Goal: Information Seeking & Learning: Learn about a topic

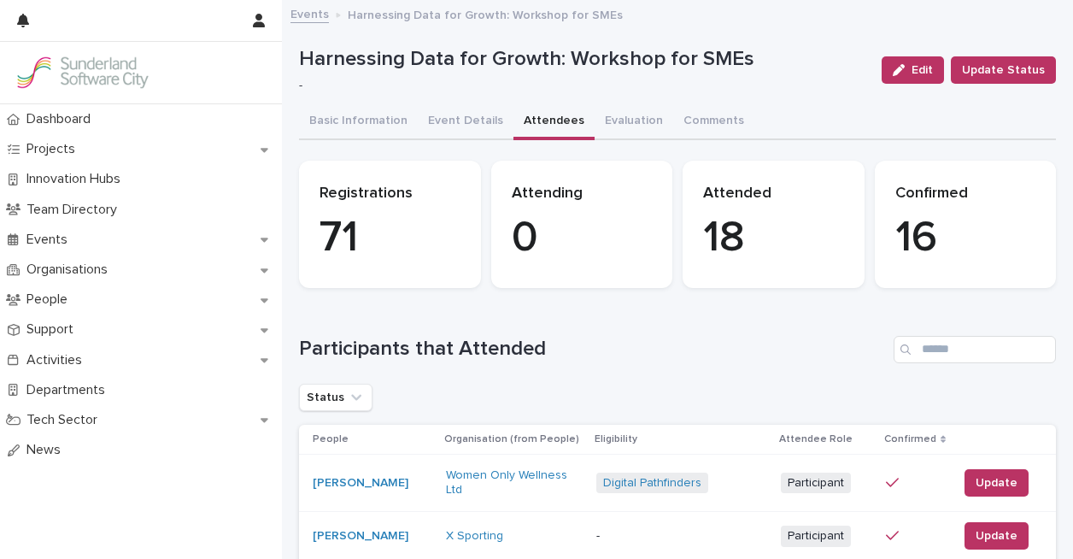
click at [318, 17] on link "Events" at bounding box center [309, 13] width 38 height 20
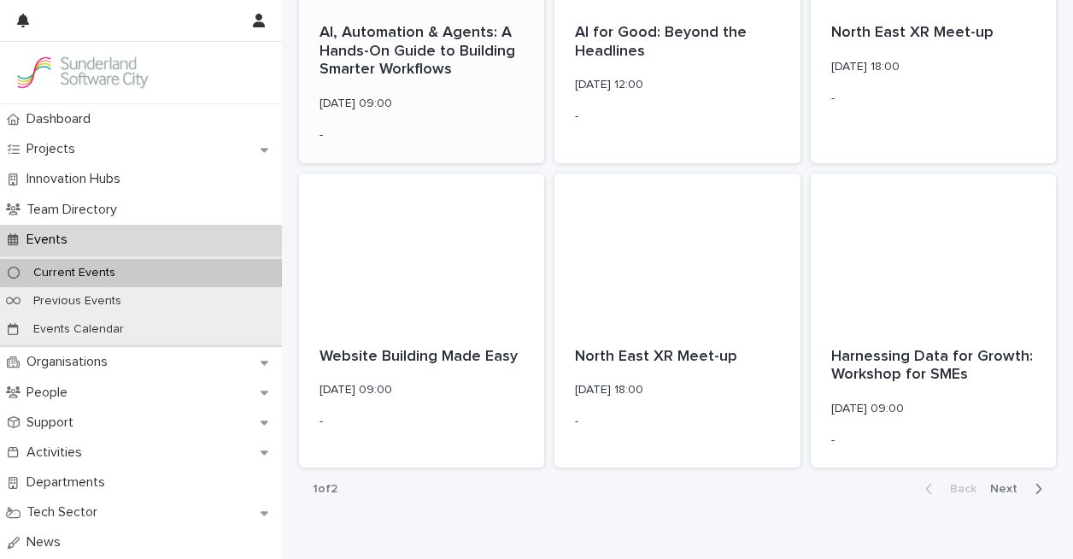
scroll to position [2184, 0]
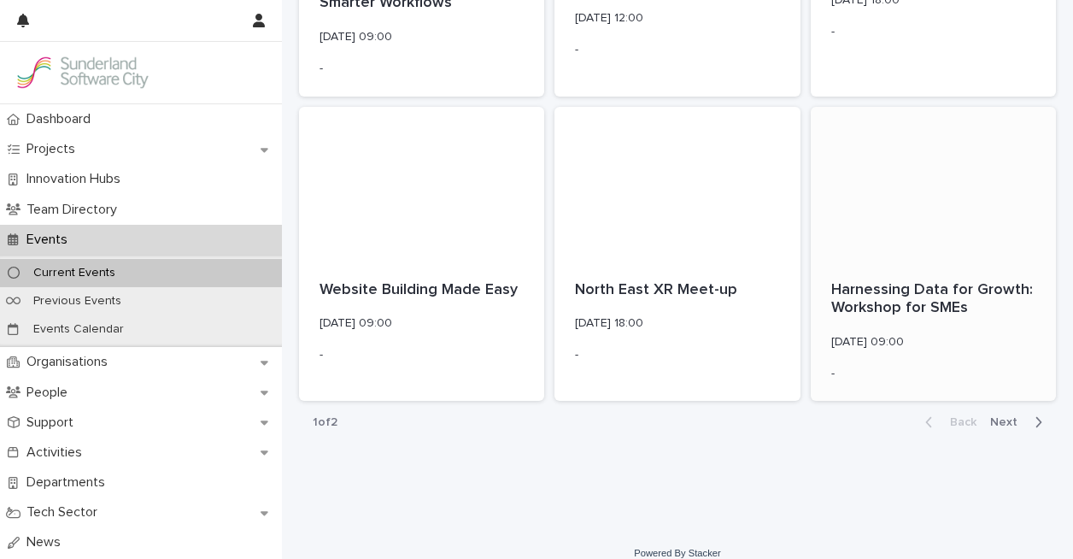
click at [900, 281] on p "Harnessing Data for Growth: Workshop for SMEs" at bounding box center [933, 299] width 204 height 37
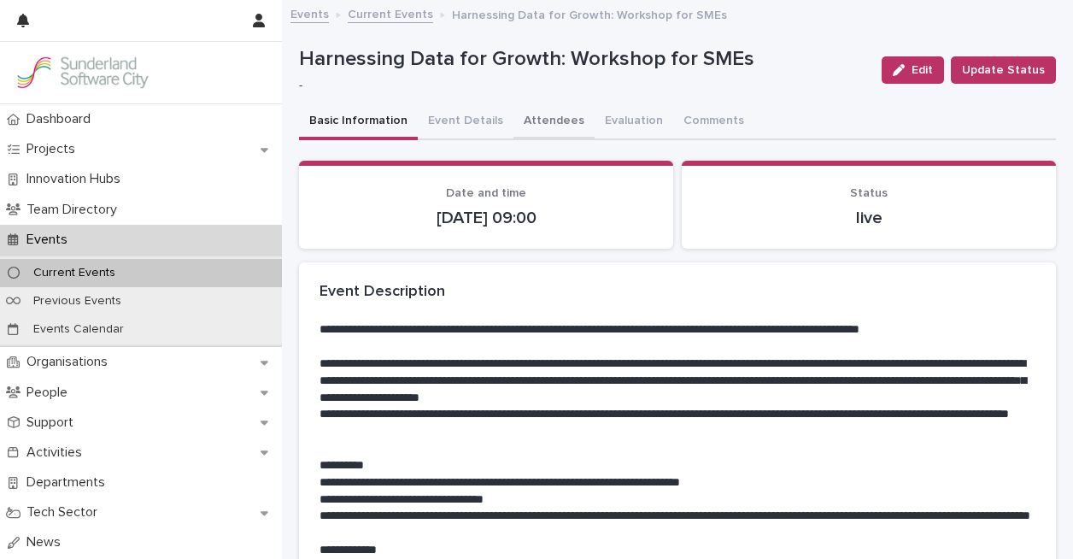
click at [567, 115] on button "Attendees" at bounding box center [553, 122] width 81 height 36
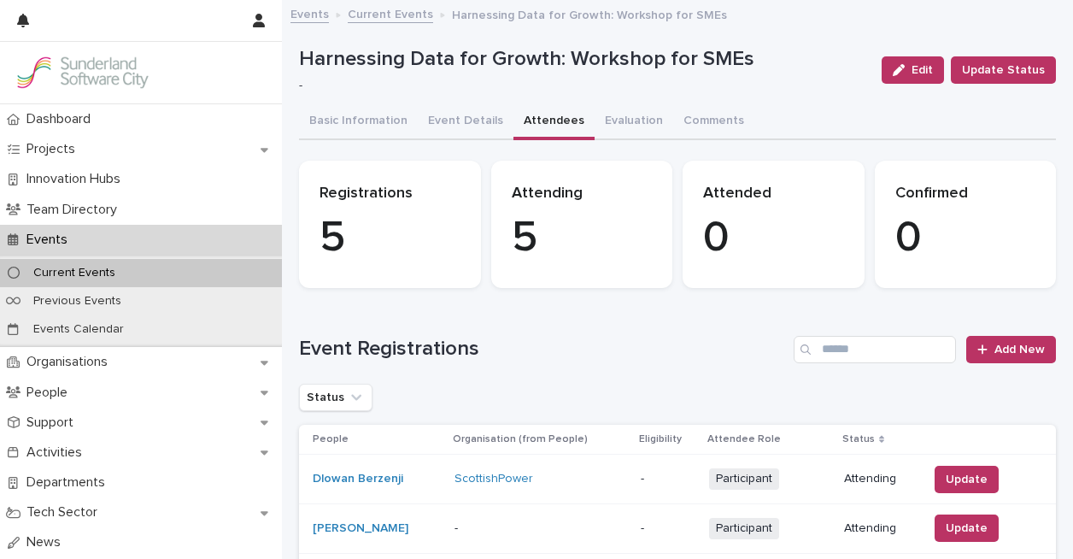
click at [325, 10] on link "Events" at bounding box center [309, 13] width 38 height 20
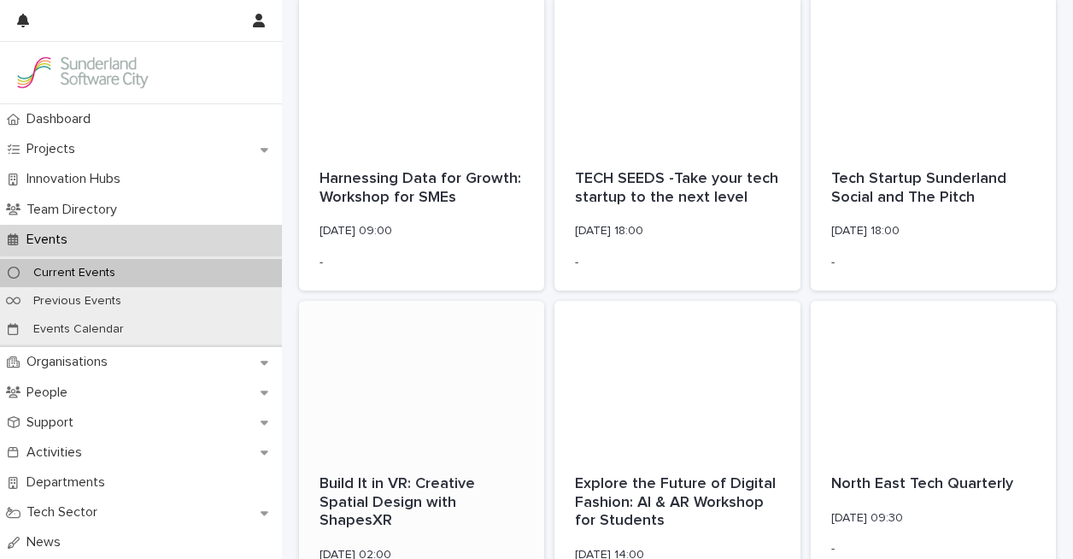
scroll to position [1000, 0]
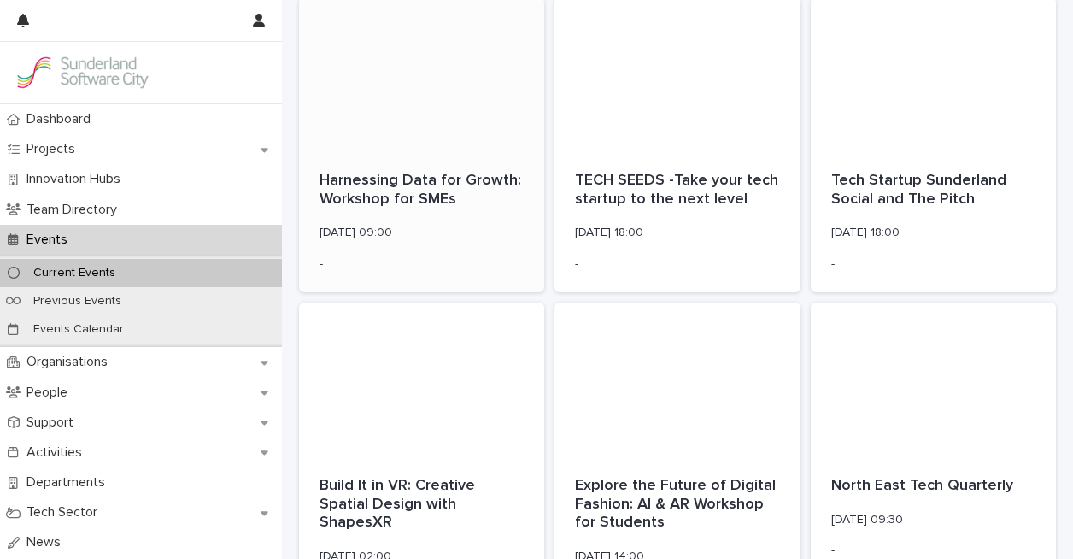
click at [396, 192] on p "Harnessing Data for Growth: Workshop for SMEs" at bounding box center [421, 190] width 204 height 37
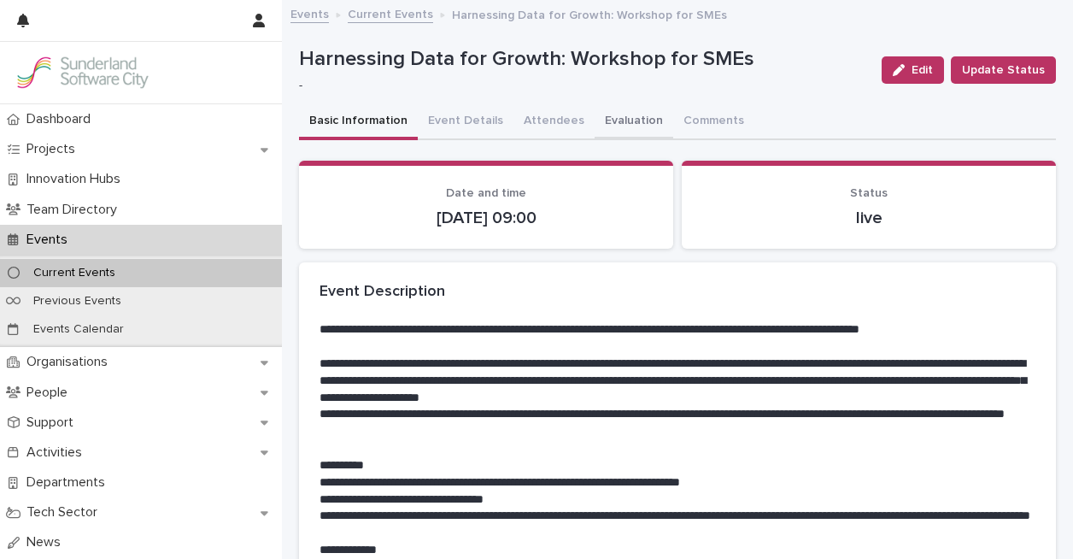
click at [603, 116] on button "Evaluation" at bounding box center [634, 122] width 79 height 36
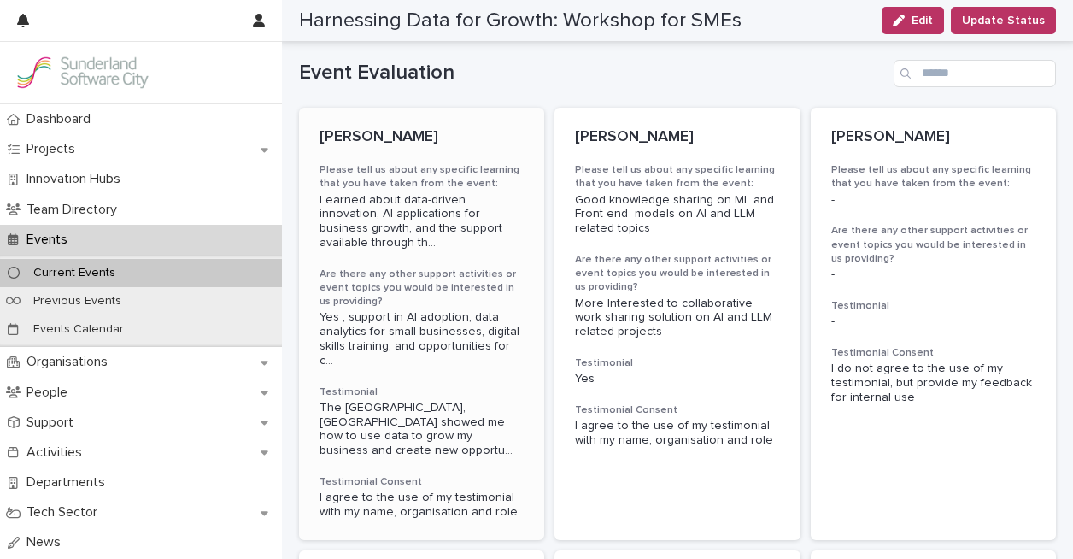
scroll to position [236, 0]
click at [407, 137] on p "[PERSON_NAME]" at bounding box center [421, 138] width 204 height 19
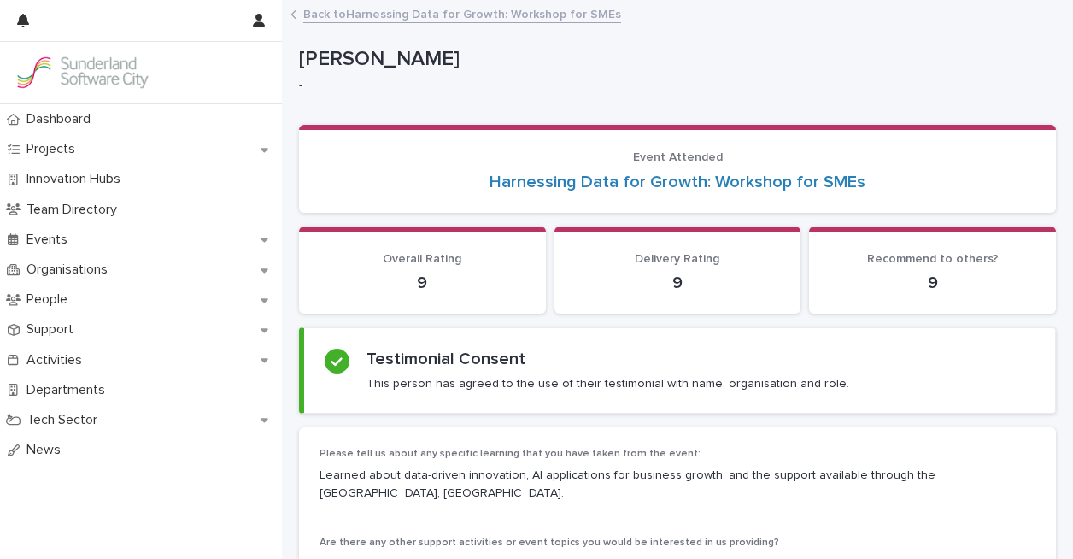
click at [421, 16] on link "Back to Harnessing Data for Growth: Workshop for SMEs" at bounding box center [462, 13] width 318 height 20
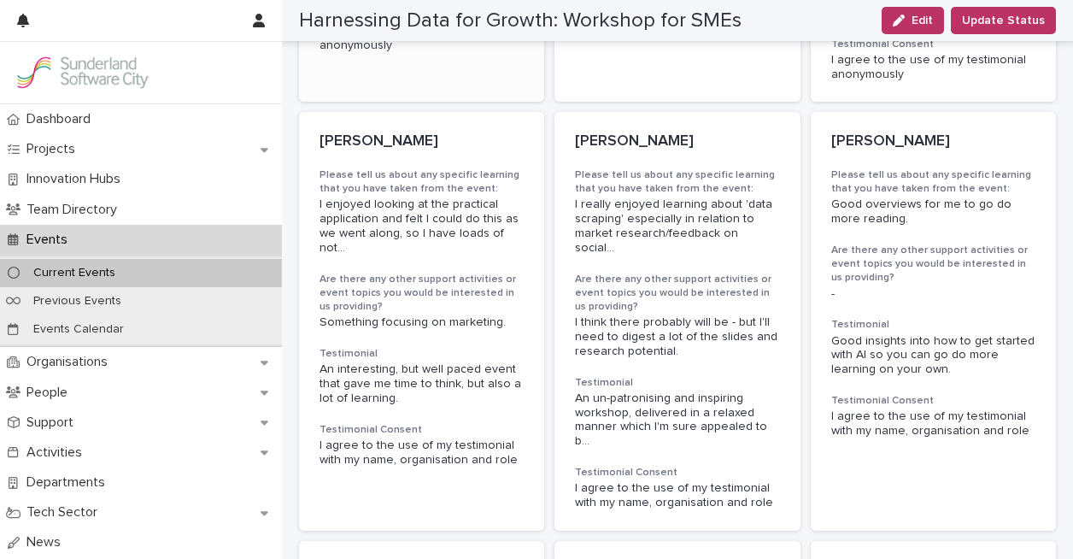
scroll to position [1016, 0]
click at [642, 392] on span "An un-patronising and inspiring workshop, delivered in a relaxed manner which I…" at bounding box center [677, 420] width 204 height 57
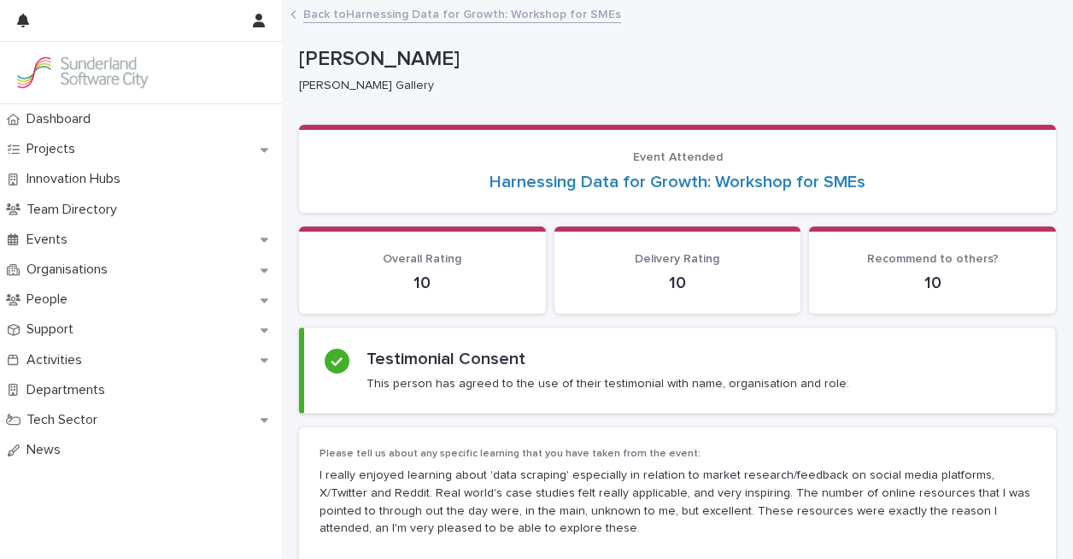
click at [366, 10] on link "Back to Harnessing Data for Growth: Workshop for SMEs" at bounding box center [462, 13] width 318 height 20
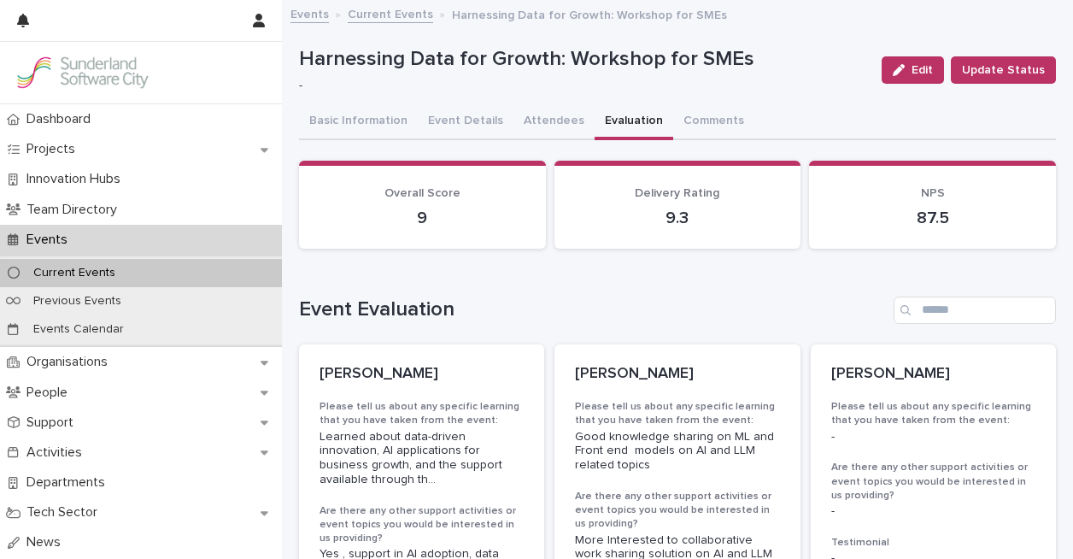
click at [315, 11] on link "Events" at bounding box center [309, 13] width 38 height 20
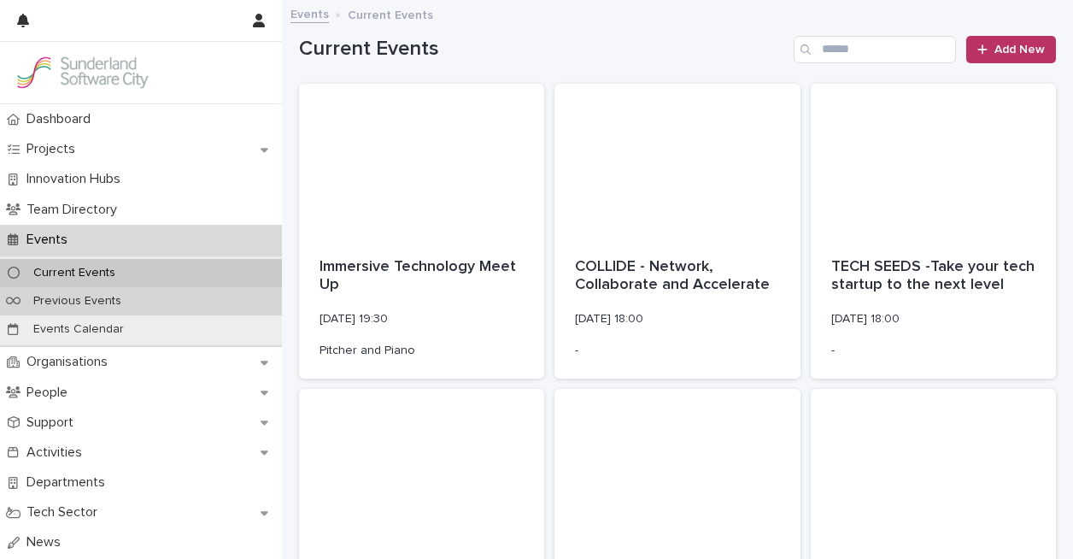
click at [84, 297] on p "Previous Events" at bounding box center [77, 301] width 115 height 15
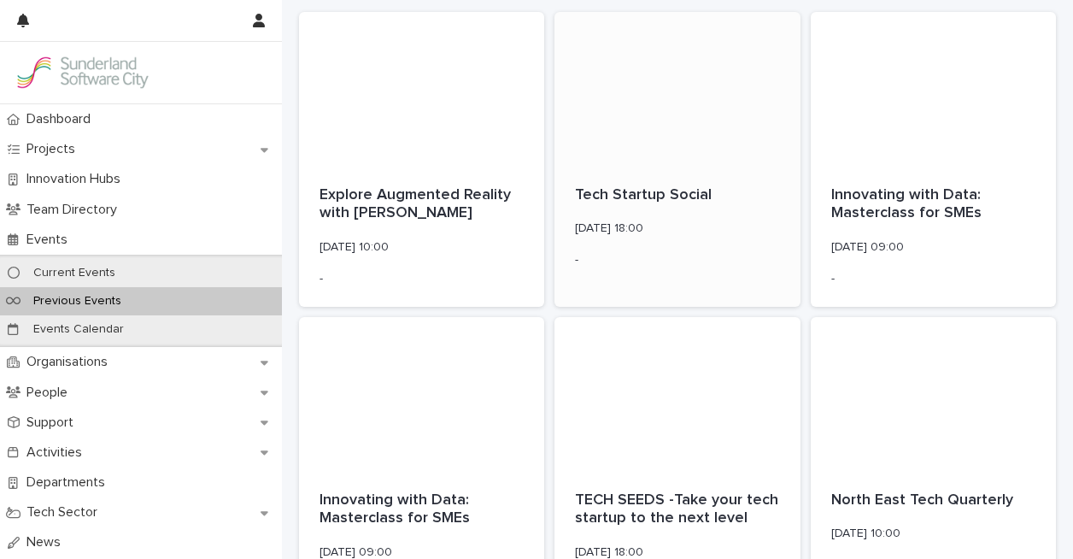
scroll to position [114, 0]
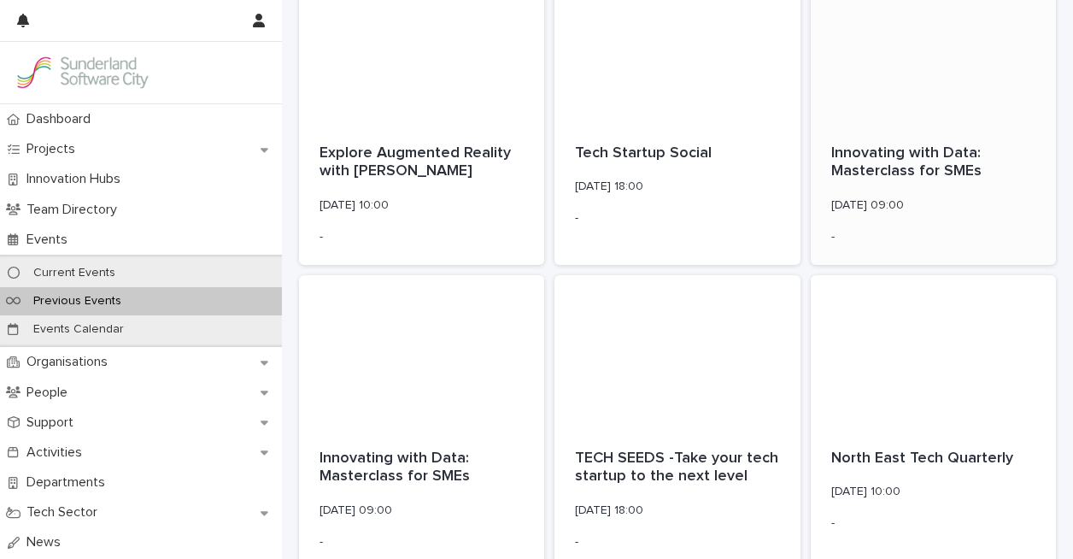
click at [910, 164] on p "Innovating with Data: Masterclass for SMEs" at bounding box center [933, 162] width 204 height 37
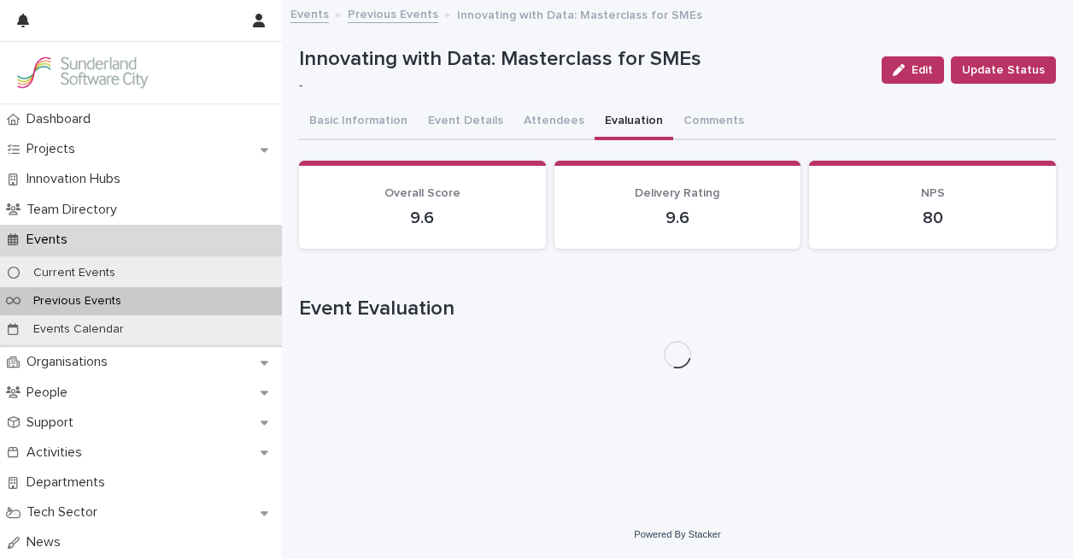
click at [615, 127] on button "Evaluation" at bounding box center [634, 122] width 79 height 36
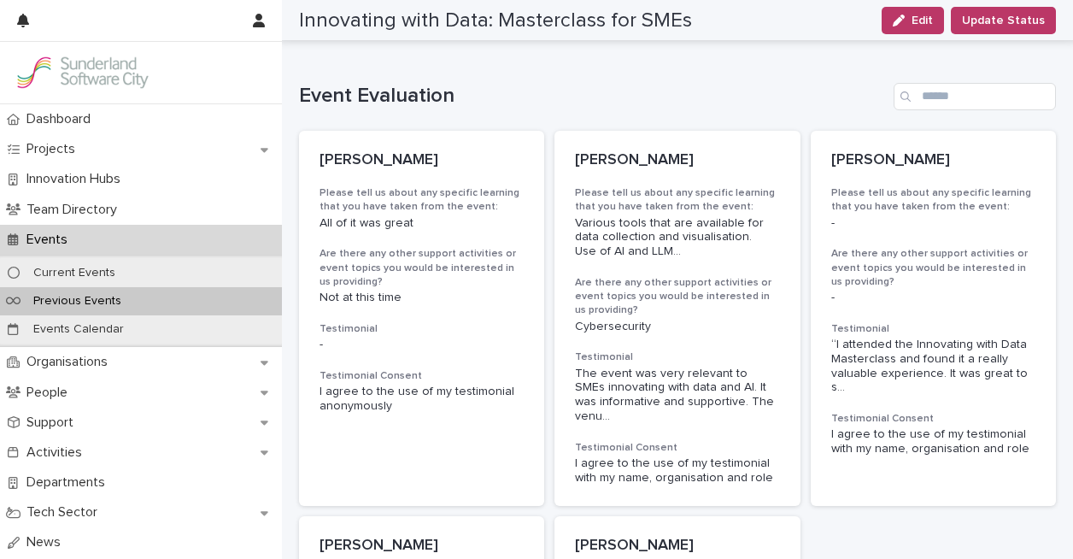
scroll to position [211, 0]
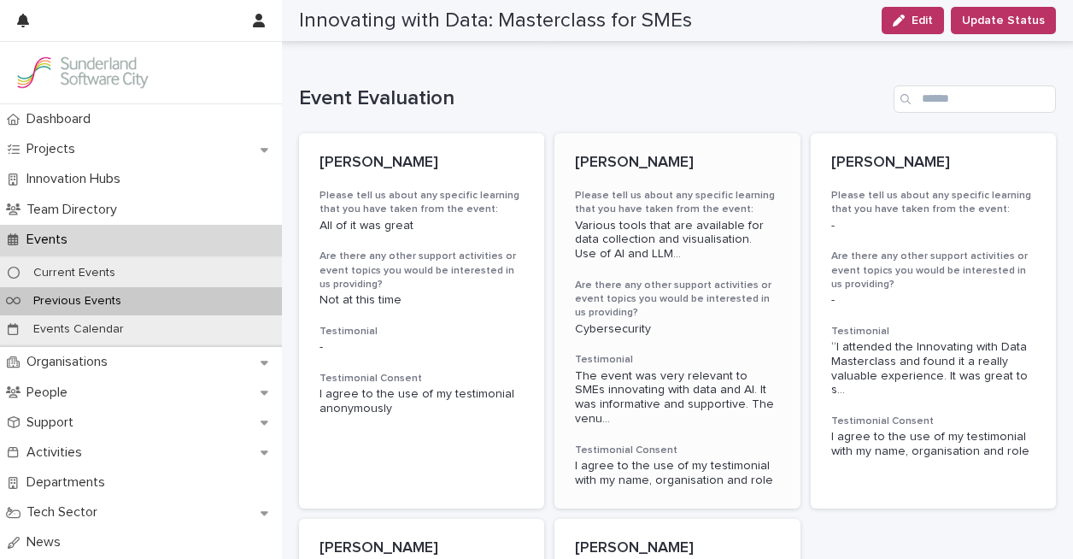
click at [637, 380] on span "The event was very relevant to SMEs innovating with data and AI. It was informa…" at bounding box center [677, 397] width 204 height 57
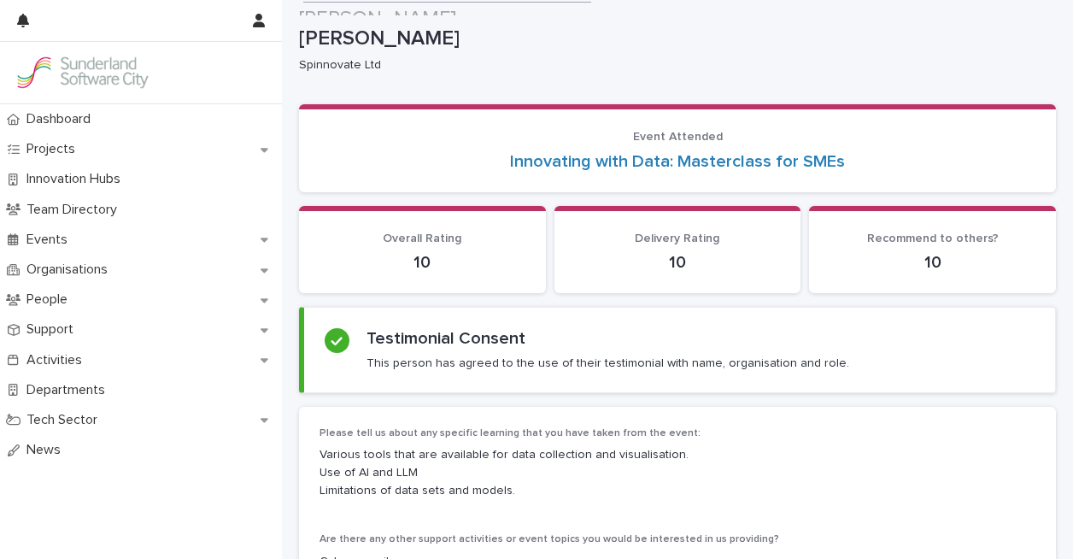
scroll to position [4, 0]
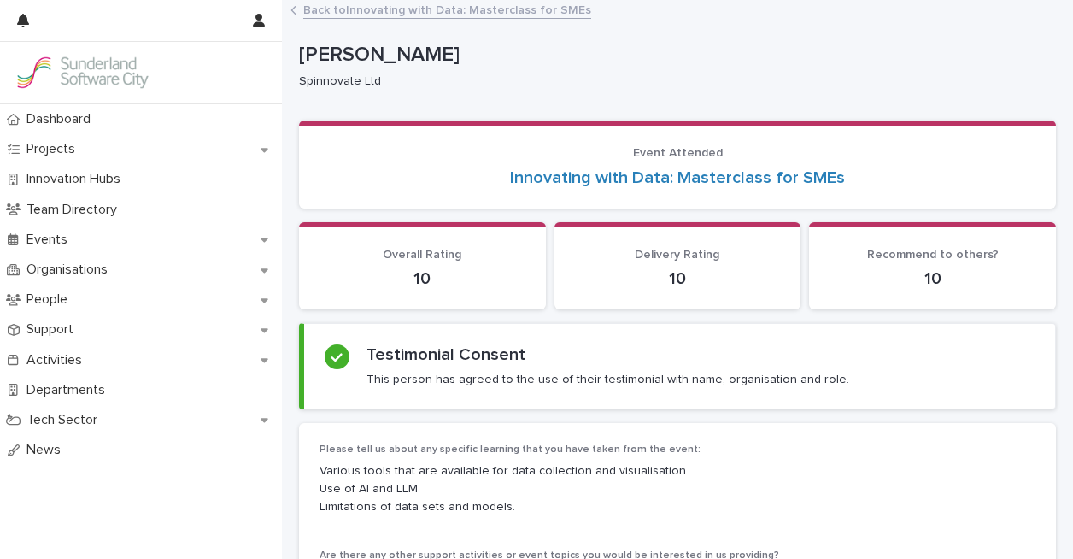
click at [481, 15] on link "Back to Innovating with Data: Masterclass for SMEs" at bounding box center [447, 9] width 288 height 20
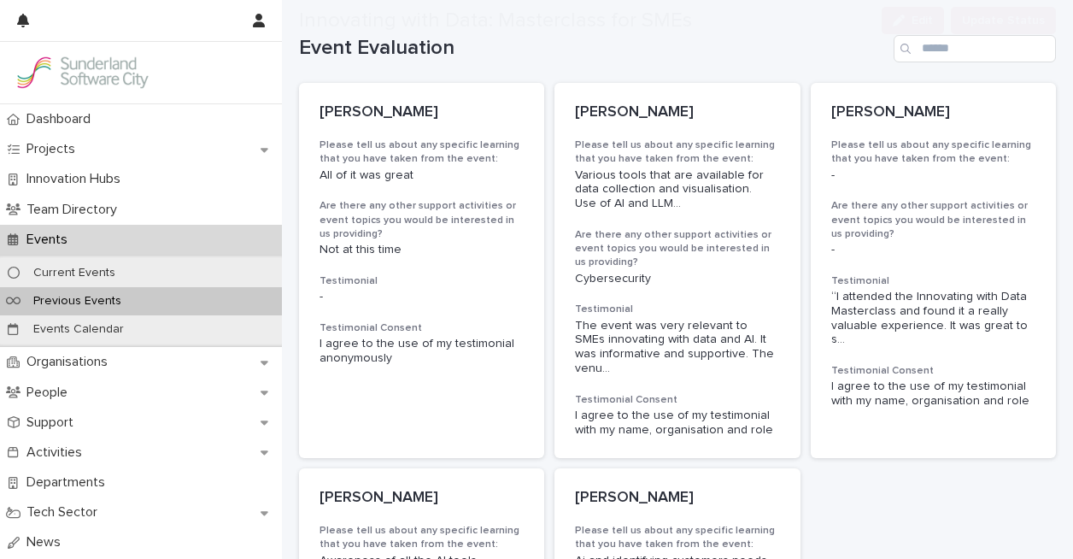
scroll to position [283, 0]
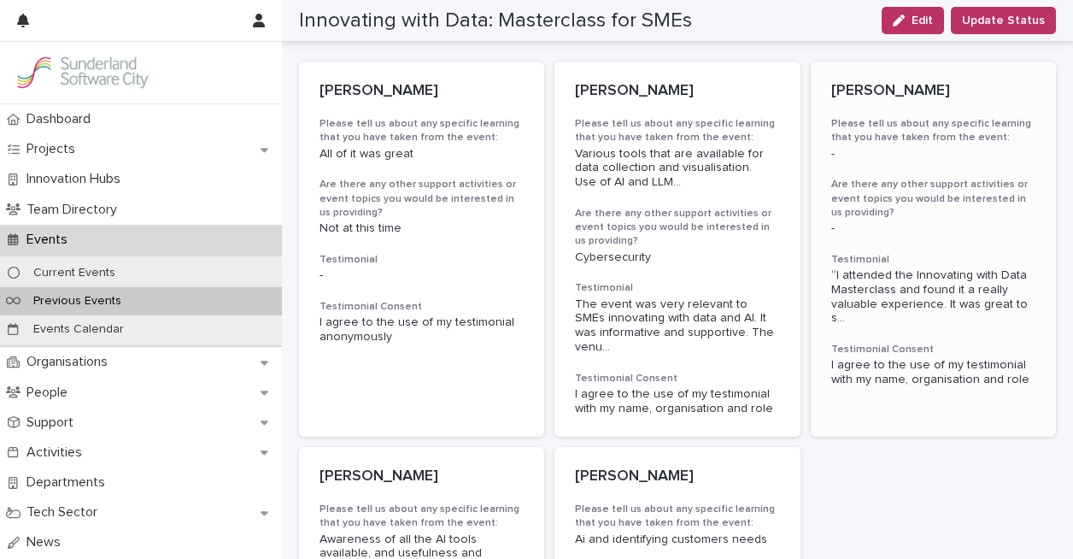
click at [964, 284] on span "“I attended the Innovating with Data Masterclass and found it a really valuable…" at bounding box center [933, 296] width 204 height 57
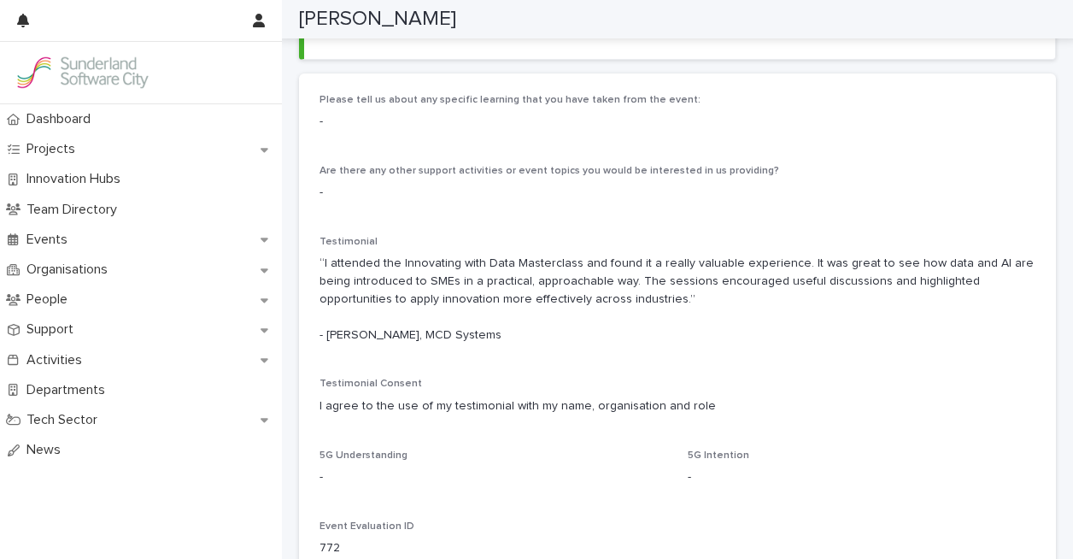
scroll to position [355, 0]
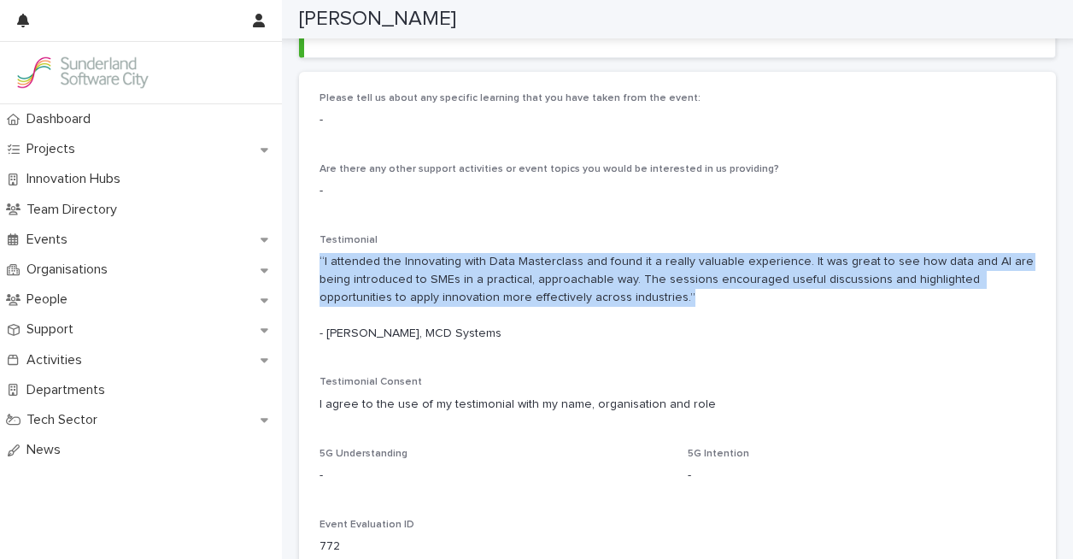
drag, startPoint x: 571, startPoint y: 298, endPoint x: 319, endPoint y: 259, distance: 255.9
click at [319, 259] on div "Please tell us about any specific learning that you have taken from the event: …" at bounding box center [677, 331] width 757 height 518
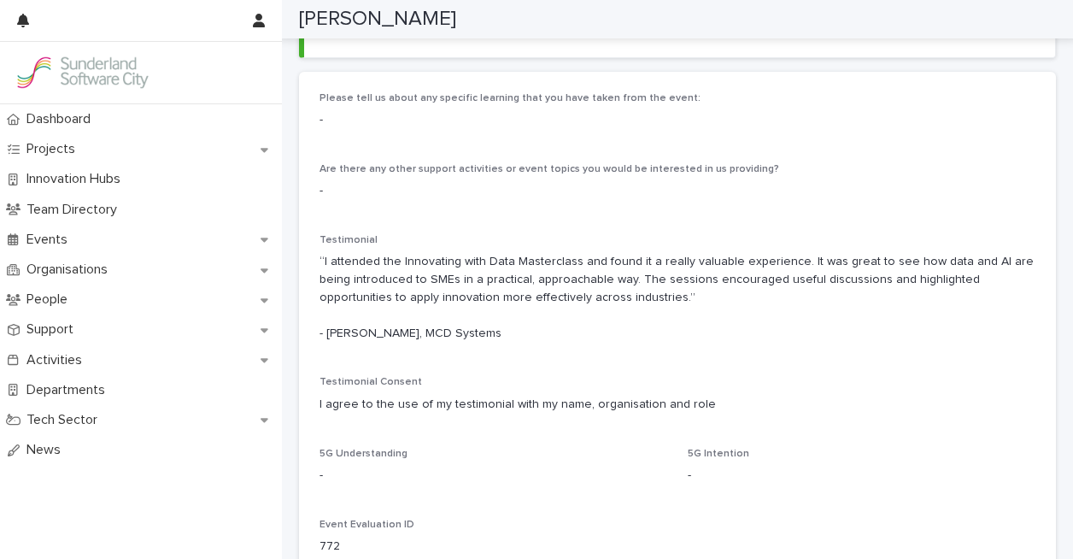
click at [471, 323] on p "“I attended the Innovating with Data Masterclass and found it a really valuable…" at bounding box center [677, 297] width 716 height 89
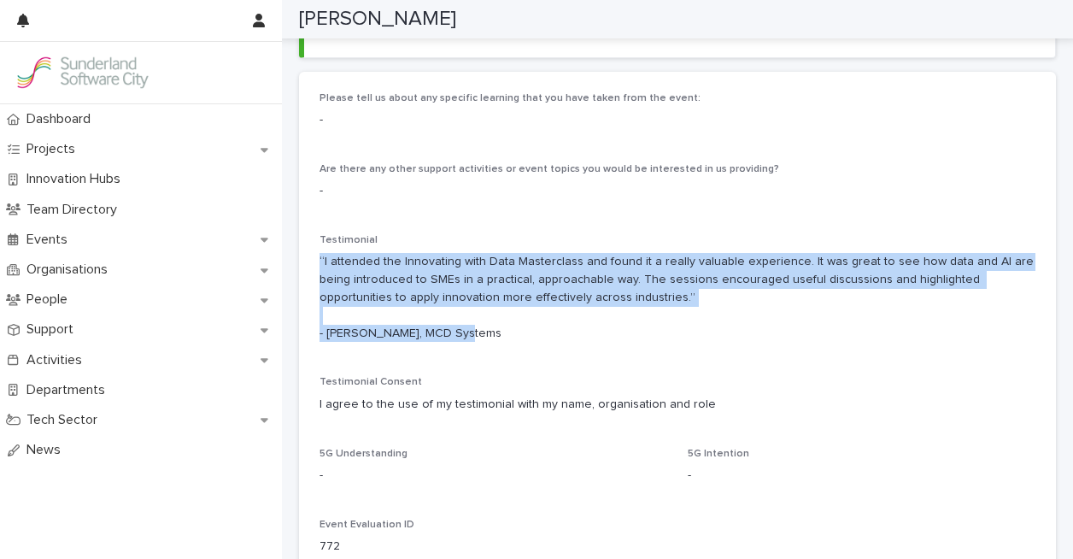
drag, startPoint x: 467, startPoint y: 331, endPoint x: 312, endPoint y: 265, distance: 169.1
click at [312, 264] on div "Please tell us about any specific learning that you have taken from the event: …" at bounding box center [677, 331] width 757 height 518
copy p "“I attended the Innovating with Data Masterclass and found it a really valuable…"
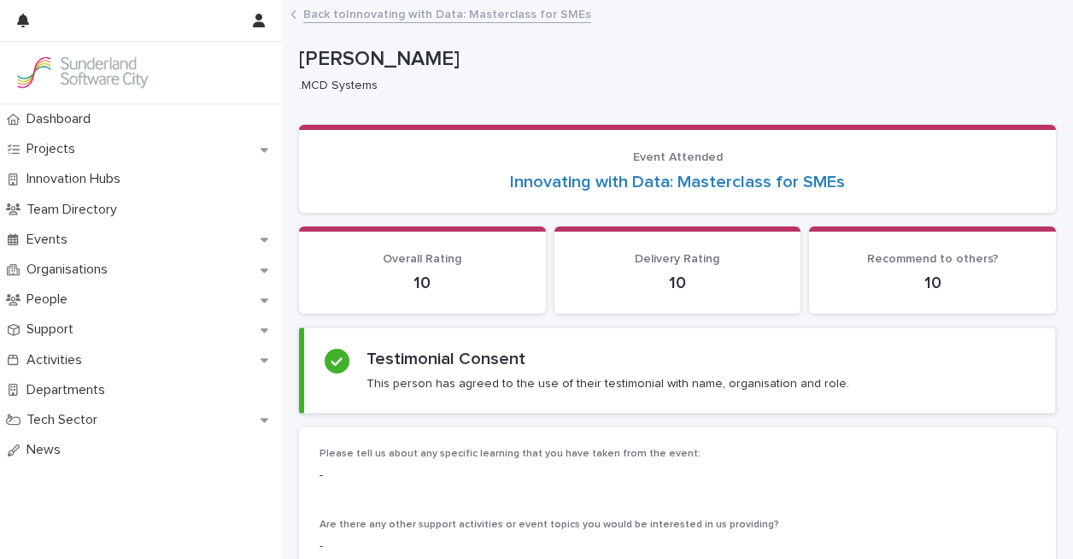
click at [361, 15] on link "Back to Innovating with Data: Masterclass for SMEs" at bounding box center [447, 13] width 288 height 20
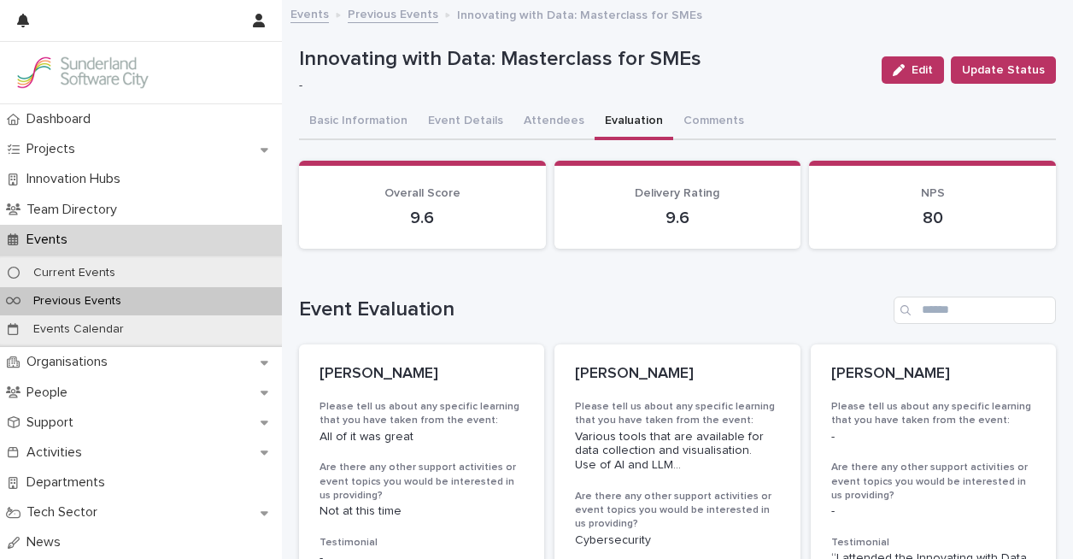
click at [413, 15] on link "Previous Events" at bounding box center [393, 13] width 91 height 20
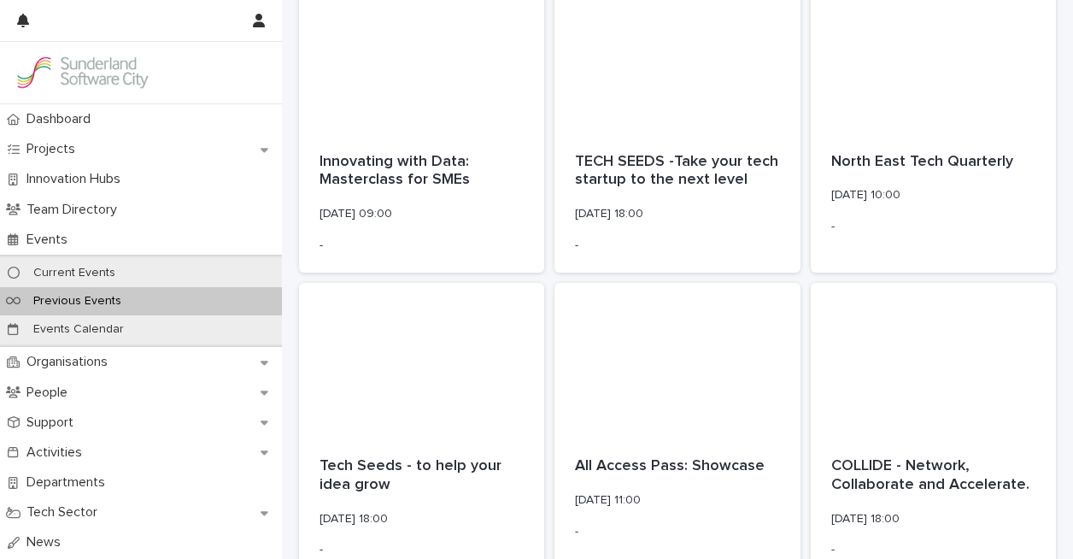
scroll to position [411, 0]
click at [361, 171] on p "Innovating with Data: Masterclass for SMEs" at bounding box center [421, 170] width 204 height 37
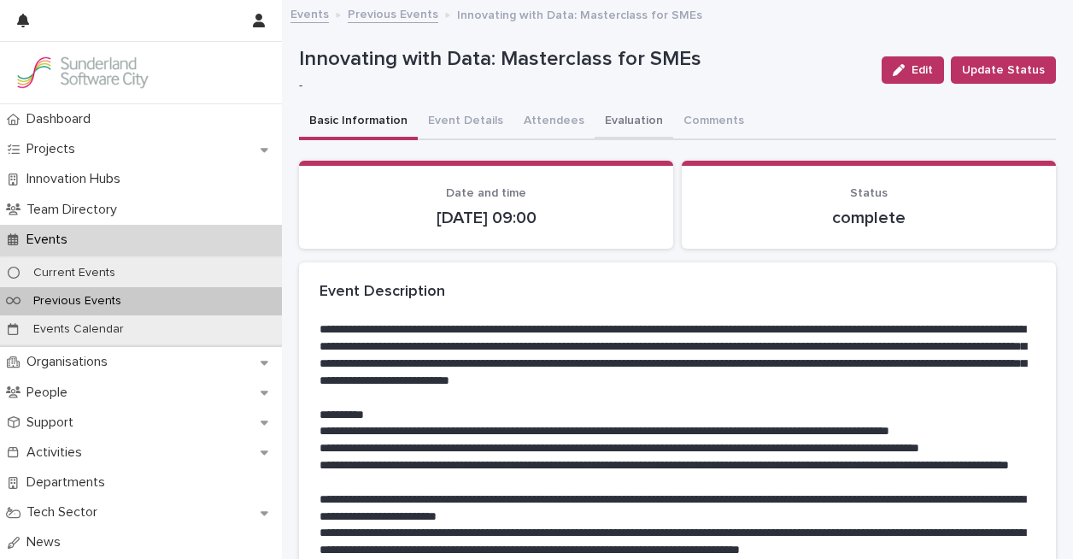
click at [603, 120] on button "Evaluation" at bounding box center [634, 122] width 79 height 36
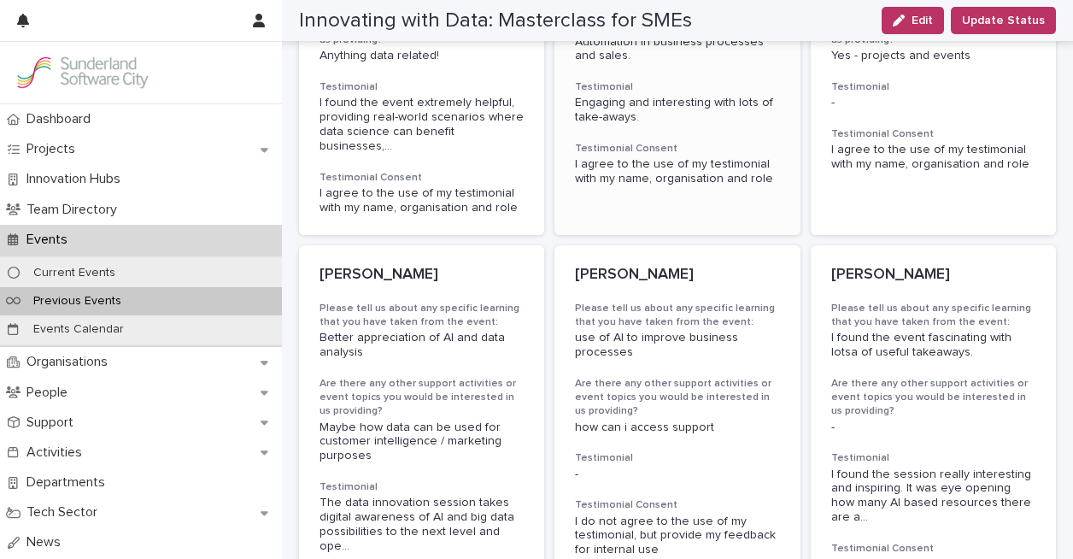
scroll to position [1327, 0]
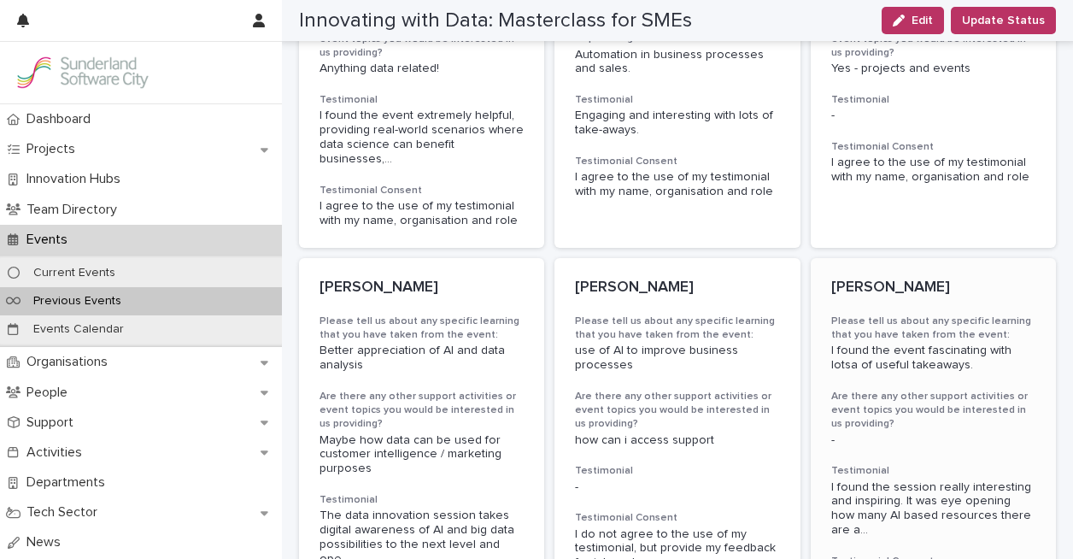
click at [876, 344] on span "I found the event fascinating with lotsa of useful takeaways." at bounding box center [923, 357] width 184 height 26
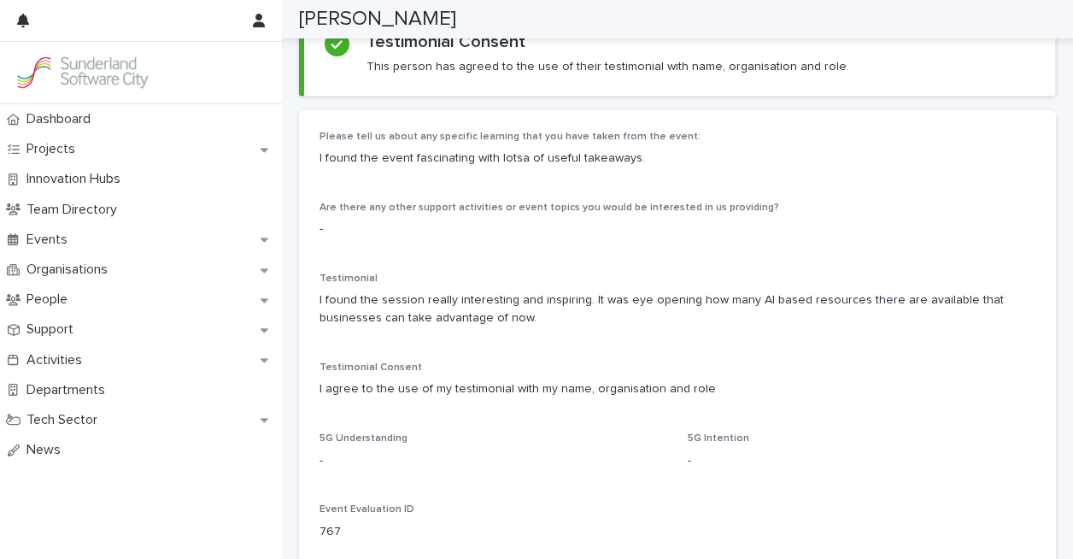
scroll to position [311, 0]
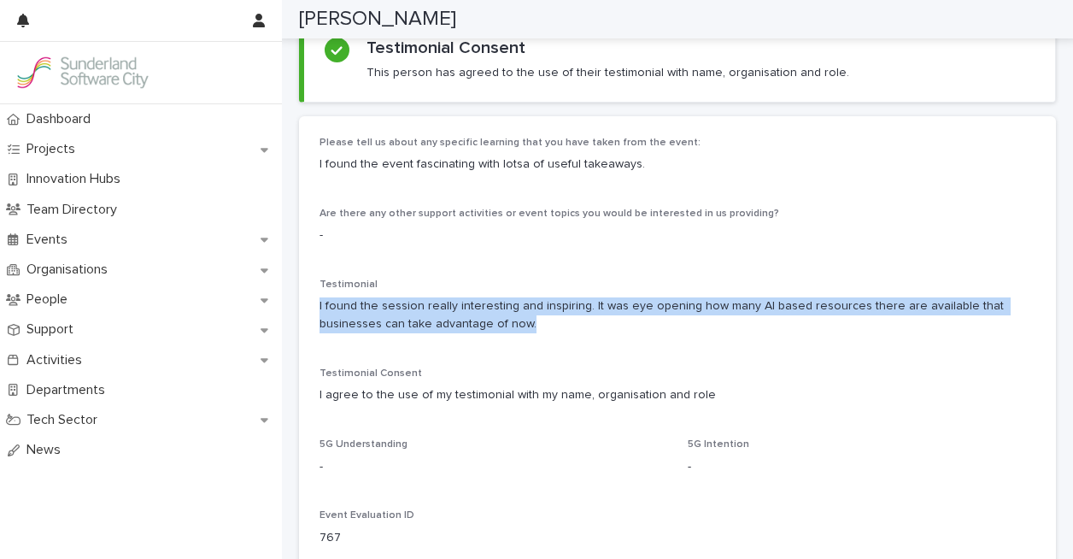
drag, startPoint x: 508, startPoint y: 320, endPoint x: 306, endPoint y: 296, distance: 204.0
click at [306, 296] on div "Please tell us about any specific learning that you have taken from the event: …" at bounding box center [677, 348] width 757 height 465
copy p "I found the session really interesting and inspiring. It was eye opening how ma…"
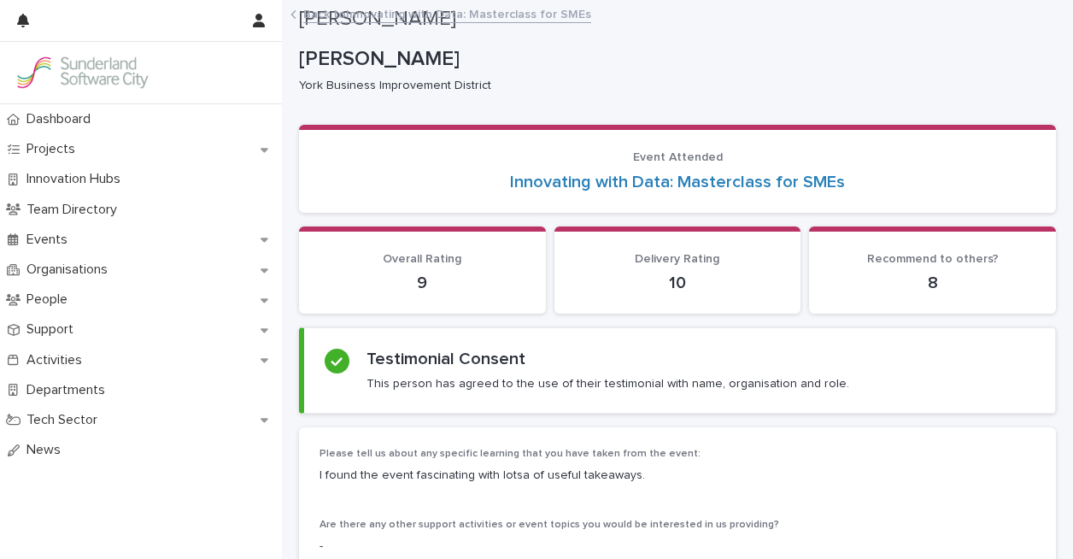
scroll to position [0, 0]
click at [408, 17] on link "Back to Innovating with Data: Masterclass for SMEs" at bounding box center [447, 13] width 288 height 20
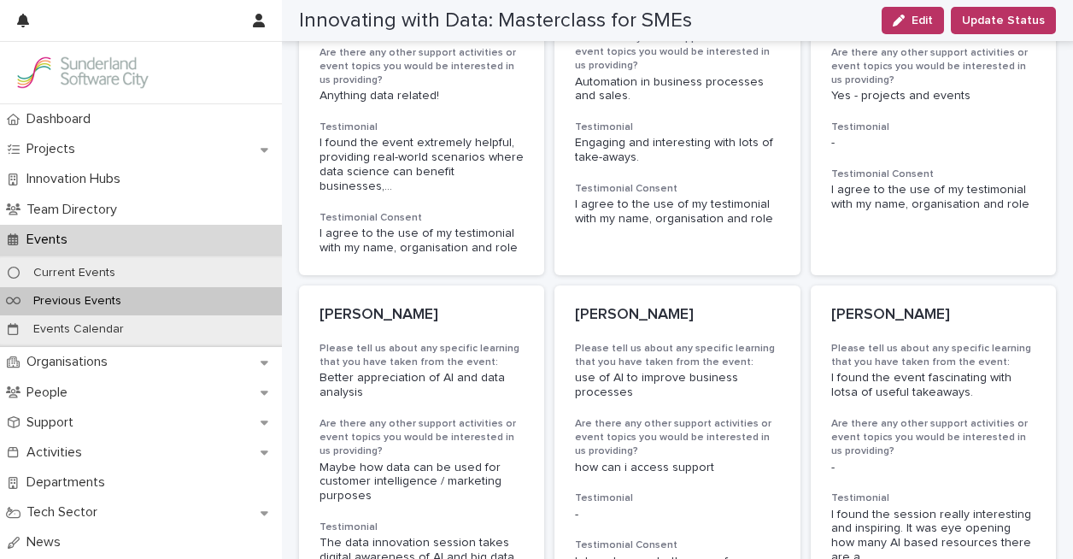
scroll to position [1297, 0]
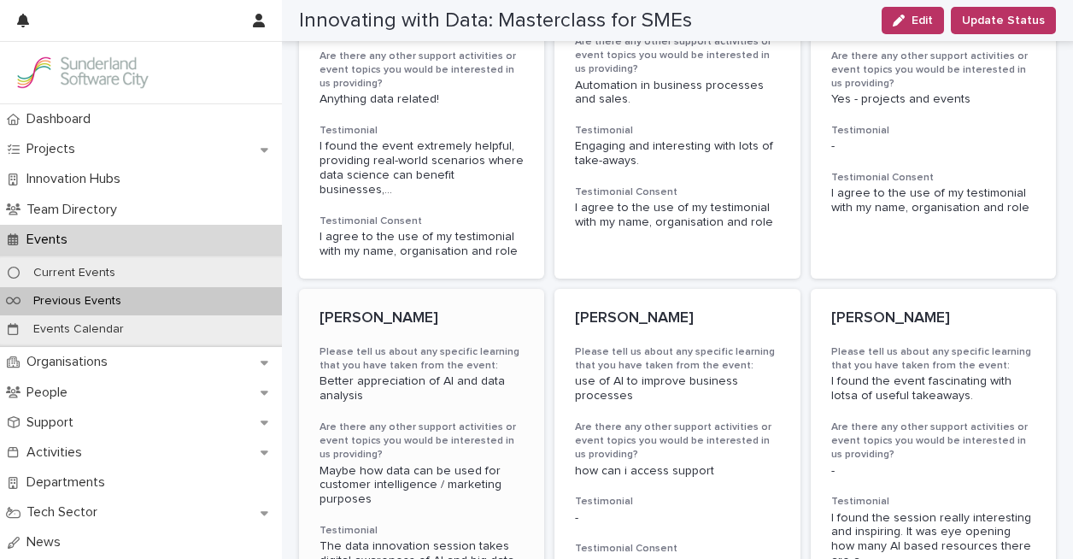
click at [429, 539] on span "The data innovation session takes digital awareness of AI and big data possibil…" at bounding box center [421, 567] width 204 height 57
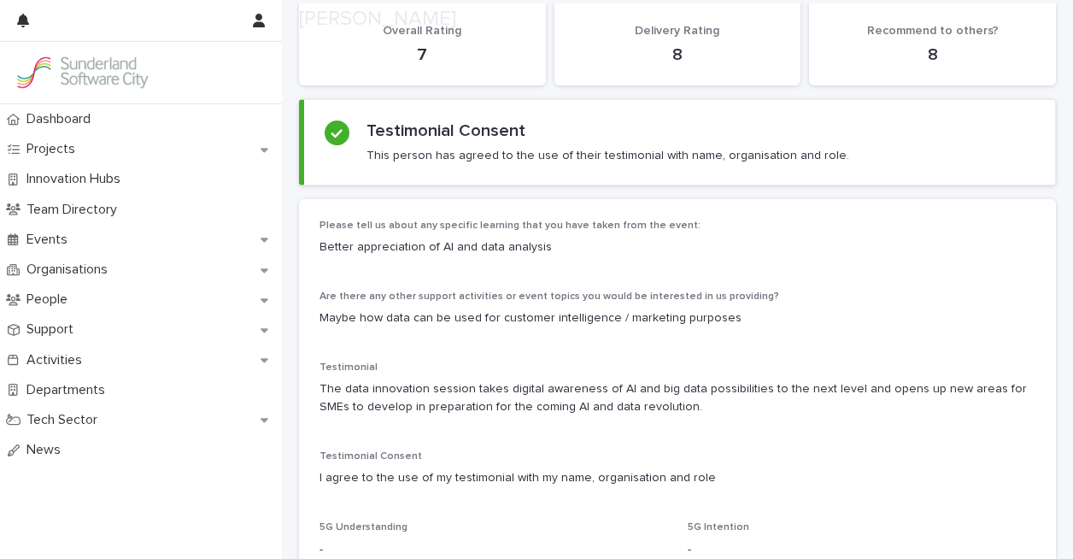
scroll to position [229, 0]
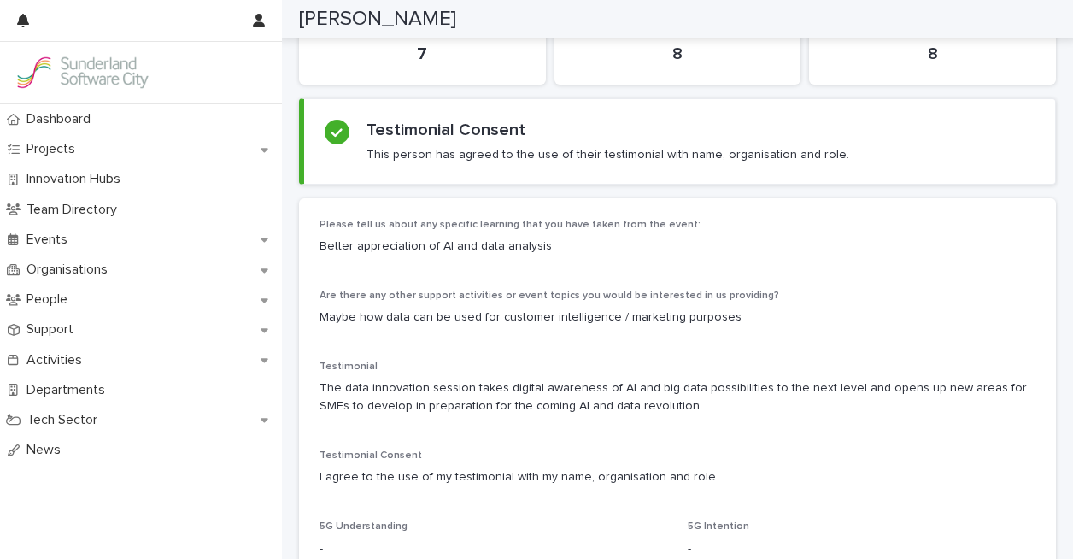
drag, startPoint x: 671, startPoint y: 407, endPoint x: 308, endPoint y: 389, distance: 362.7
click at [308, 389] on div "Please tell us about any specific learning that you have taken from the event: …" at bounding box center [677, 430] width 757 height 465
copy p "The data innovation session takes digital awareness of AI and big data possibil…"
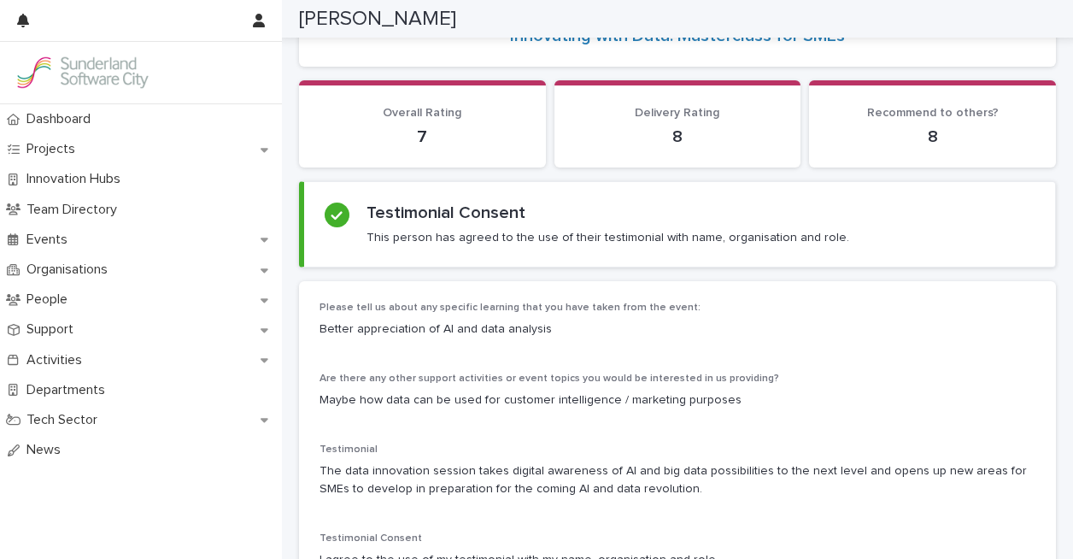
scroll to position [0, 0]
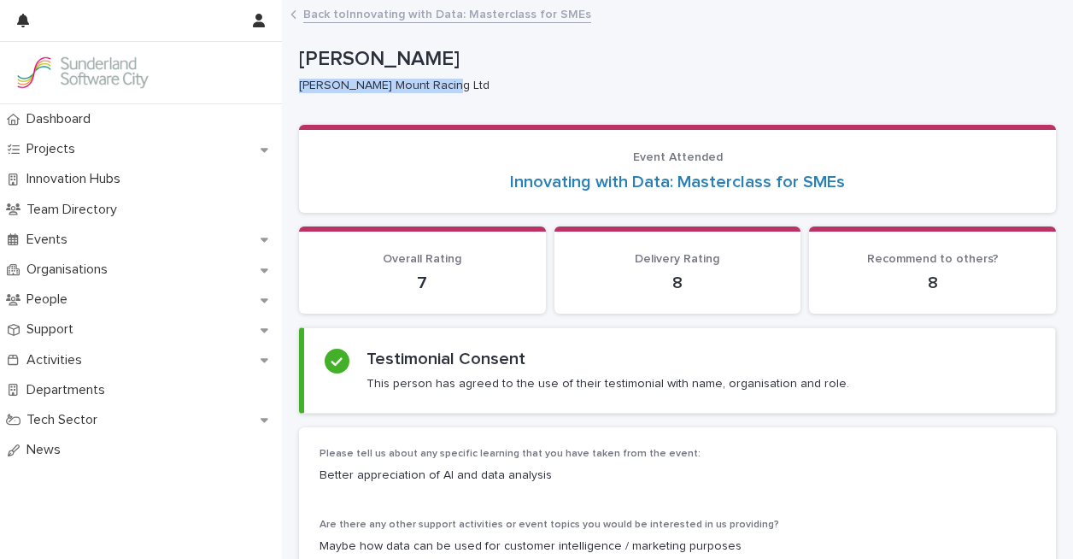
drag, startPoint x: 434, startPoint y: 84, endPoint x: 300, endPoint y: 89, distance: 134.2
click at [300, 89] on p "[PERSON_NAME] Mount Racing Ltd" at bounding box center [670, 86] width 743 height 15
copy p "[PERSON_NAME] Mount Racing Ltd"
click at [428, 8] on link "Back to Innovating with Data: Masterclass for SMEs" at bounding box center [447, 13] width 288 height 20
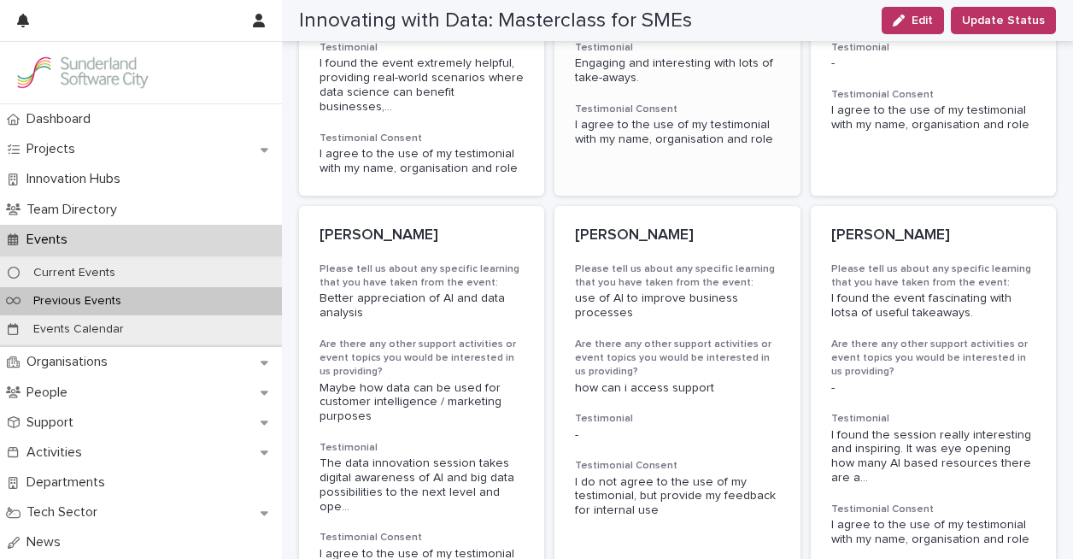
scroll to position [1375, 0]
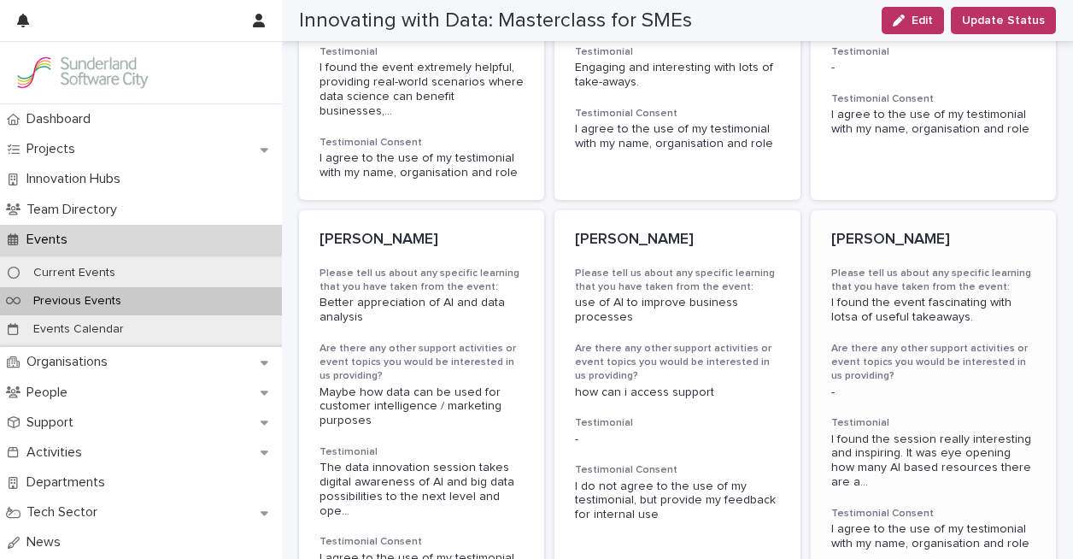
click at [900, 432] on span "I found the session really interesting and inspiring. It was eye opening how ma…" at bounding box center [933, 460] width 204 height 57
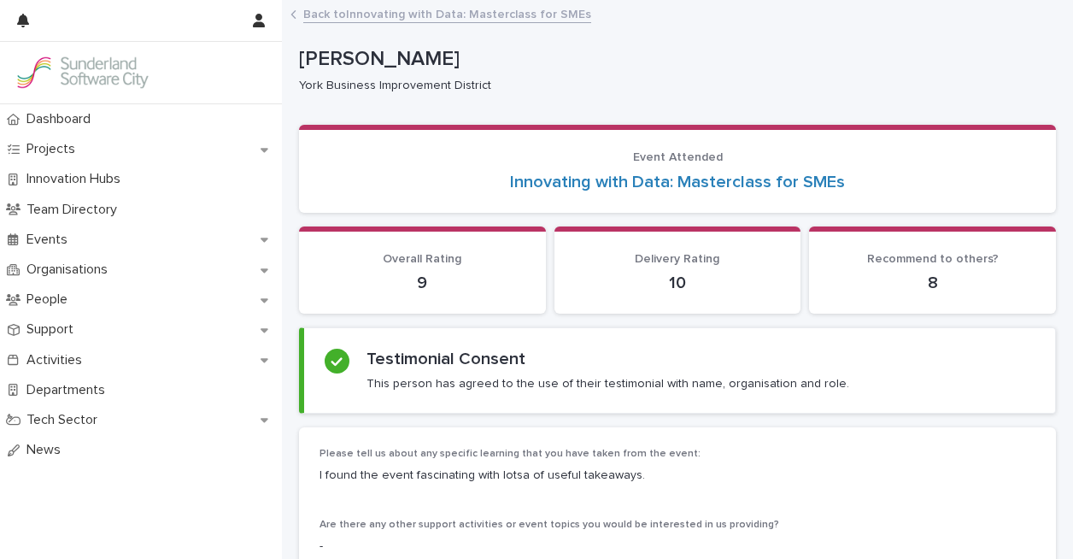
click at [380, 14] on link "Back to Innovating with Data: Masterclass for SMEs" at bounding box center [447, 13] width 288 height 20
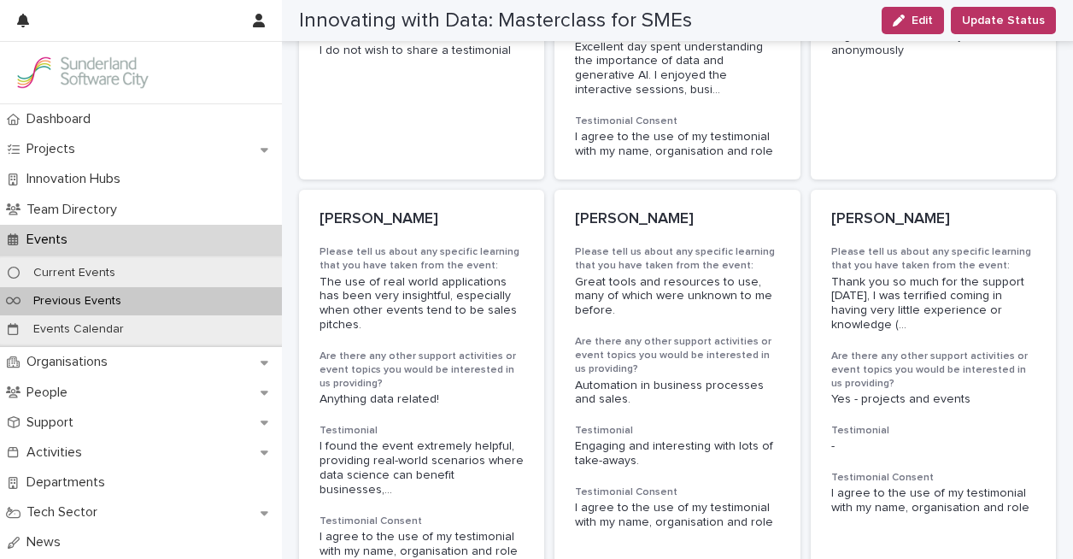
scroll to position [994, 0]
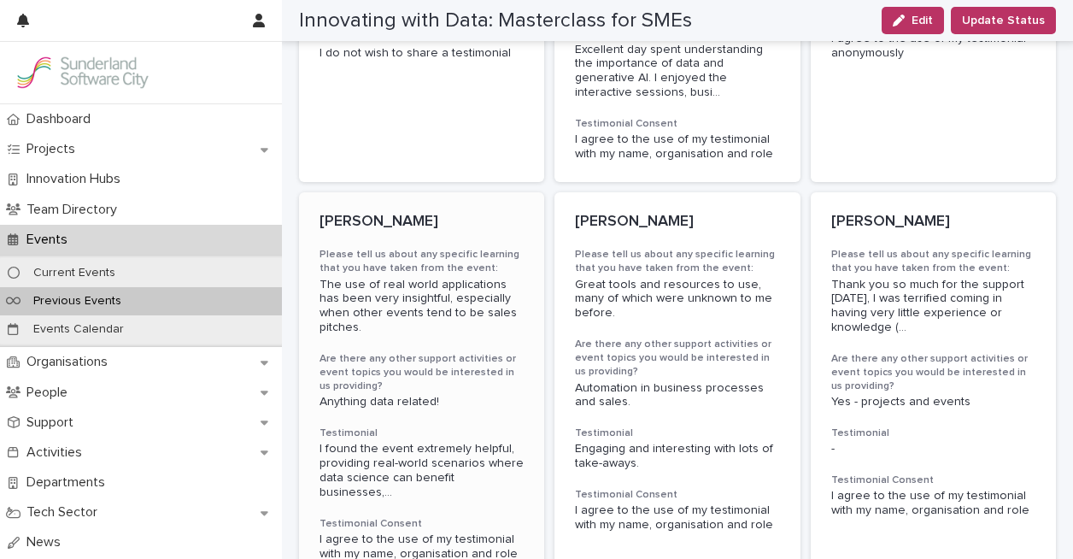
click at [438, 442] on span "I found the event extremely helpful, providing real-world scenarios where data …" at bounding box center [421, 470] width 204 height 57
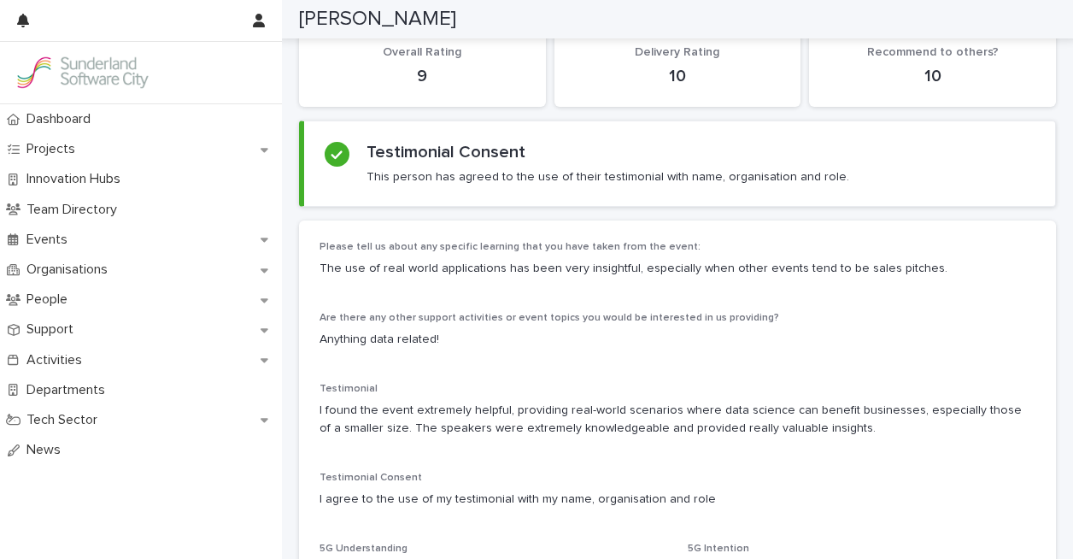
scroll to position [229, 0]
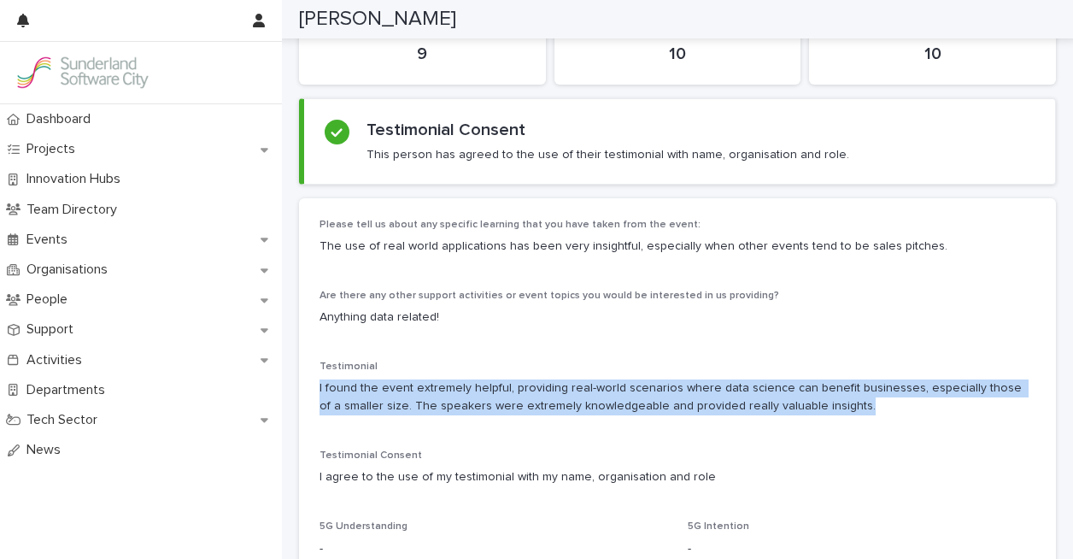
drag, startPoint x: 856, startPoint y: 412, endPoint x: 312, endPoint y: 390, distance: 544.6
click at [312, 390] on div "Please tell us about any specific learning that you have taken from the event: …" at bounding box center [677, 430] width 757 height 465
copy p "I found the event extremely helpful, providing real-world scenarios where data …"
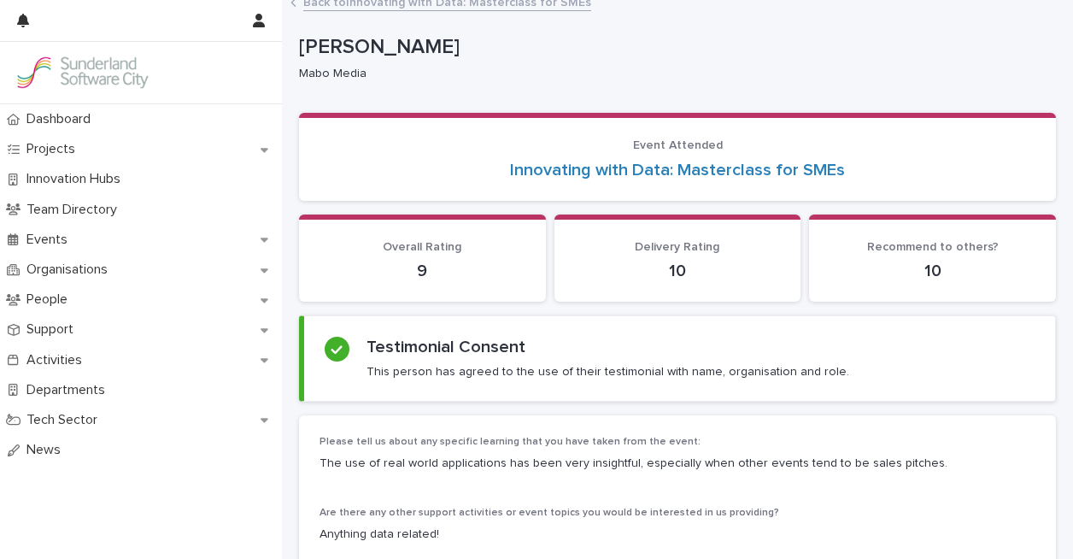
scroll to position [0, 0]
